Goal: Entertainment & Leisure: Consume media (video, audio)

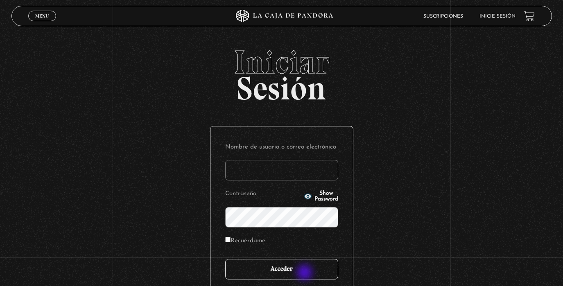
type input "analuciagandara@gmail.com"
click at [304, 271] on input "Acceder" at bounding box center [281, 269] width 113 height 20
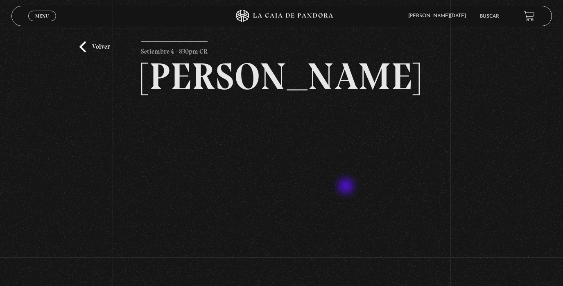
scroll to position [70, 0]
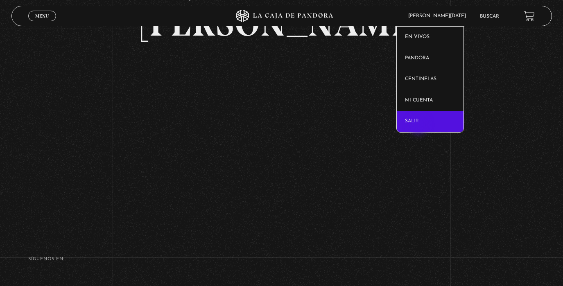
click at [419, 126] on link "Salir" at bounding box center [430, 121] width 67 height 21
